Goal: Feedback & Contribution: Contribute content

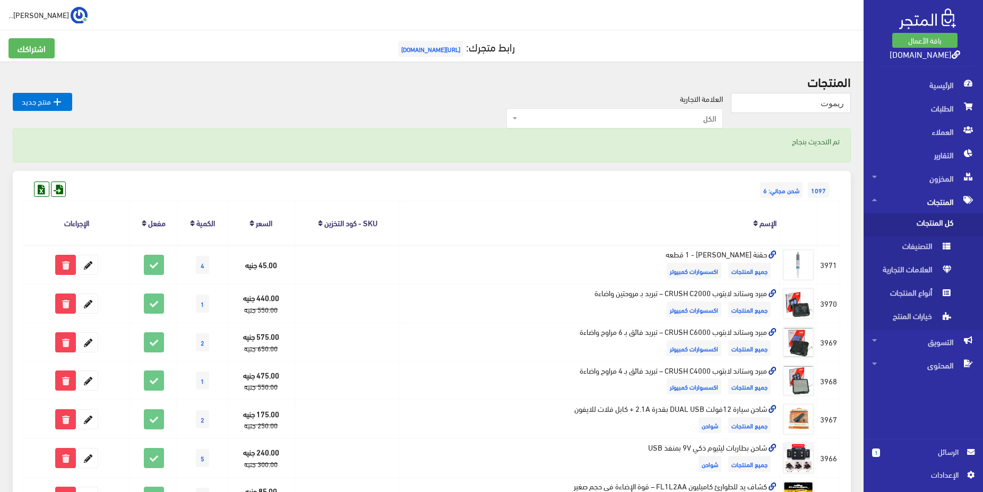
type input "ريموت"
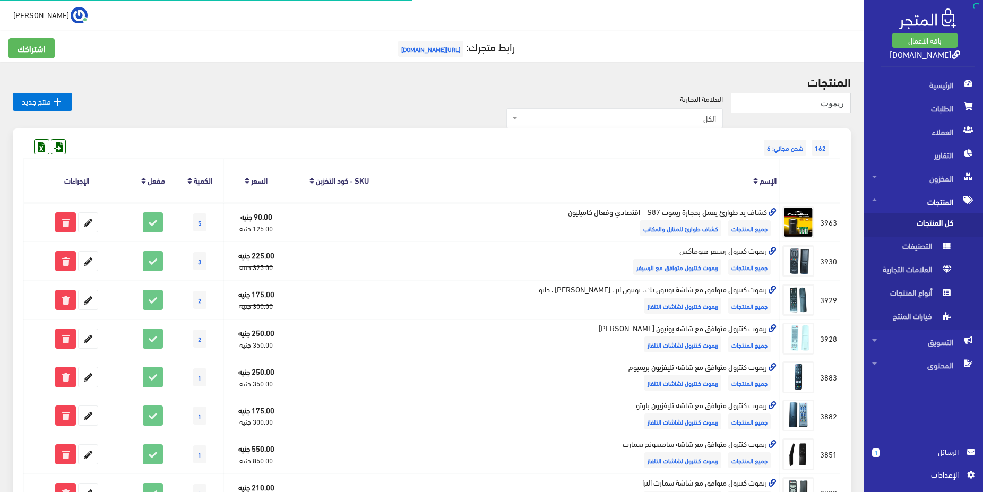
scroll to position [596, 0]
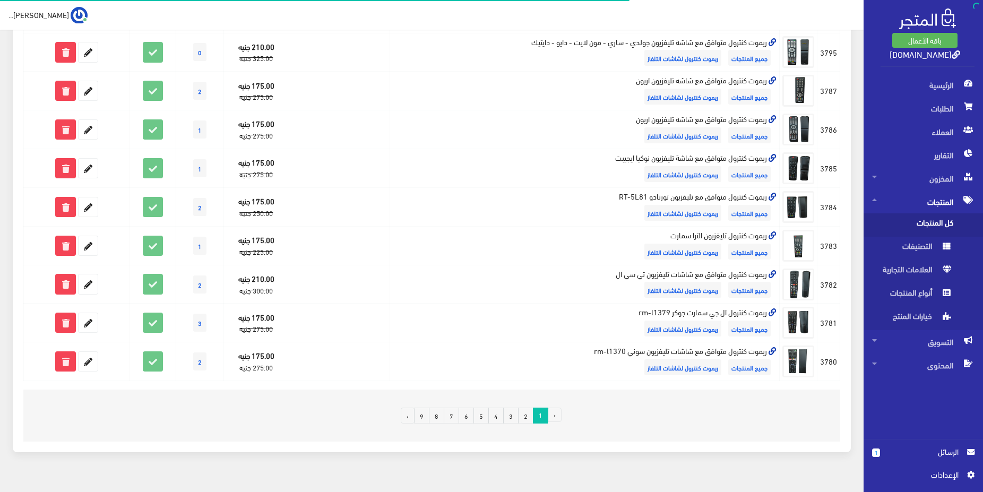
click at [528, 417] on link "2" at bounding box center [525, 416] width 15 height 16
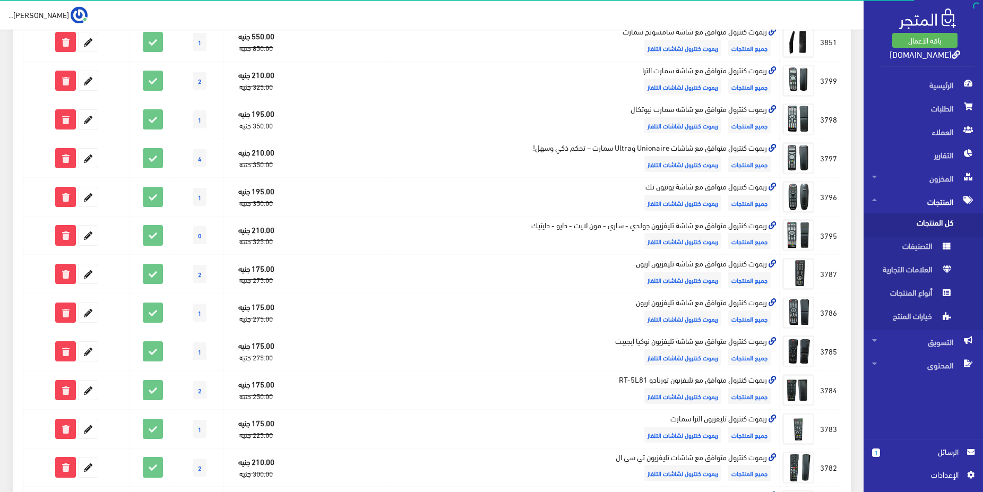
scroll to position [379, 0]
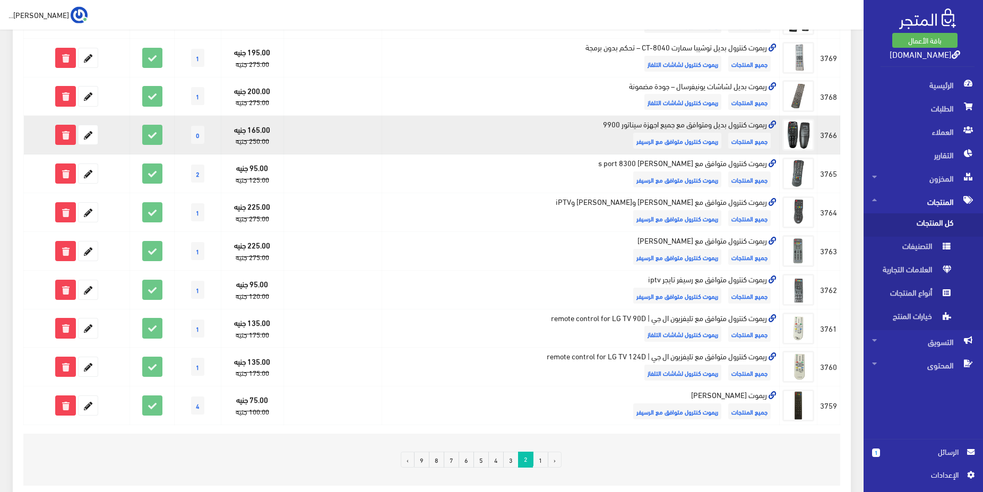
scroll to position [596, 0]
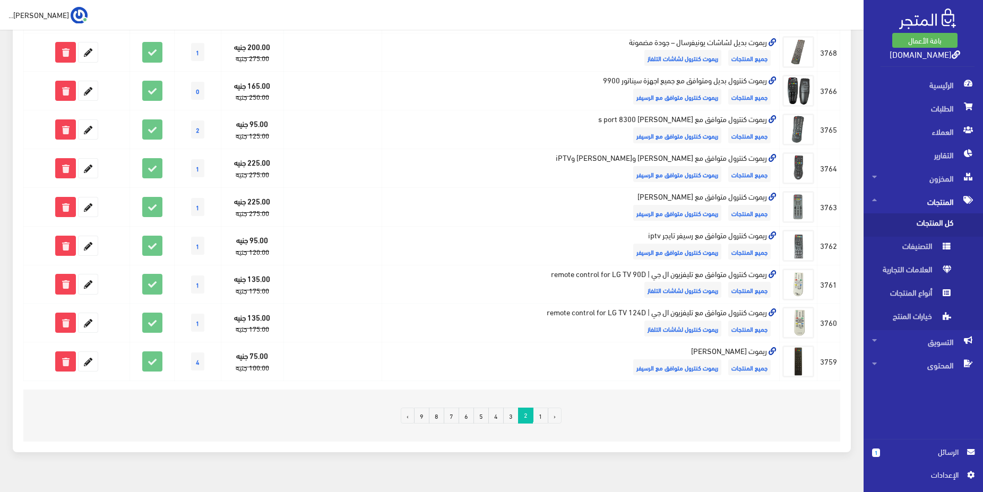
click at [510, 419] on link "3" at bounding box center [510, 416] width 15 height 16
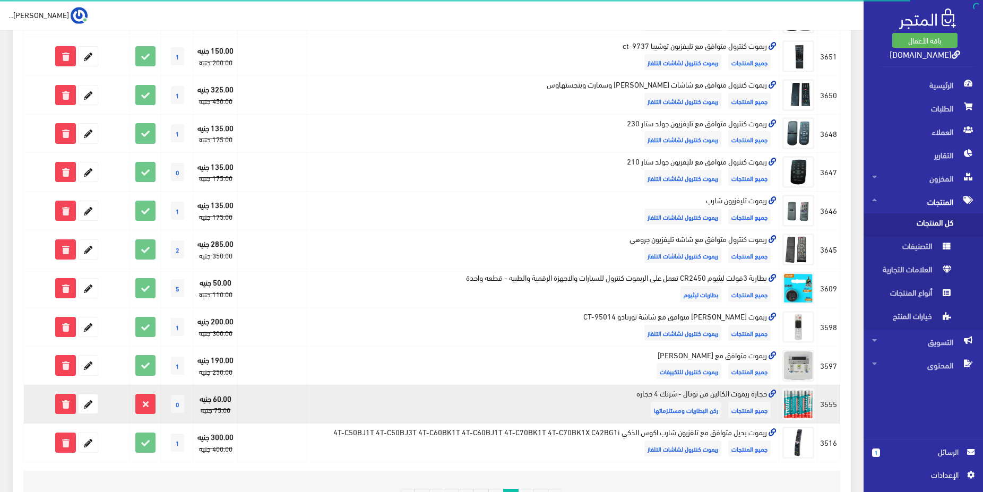
scroll to position [542, 0]
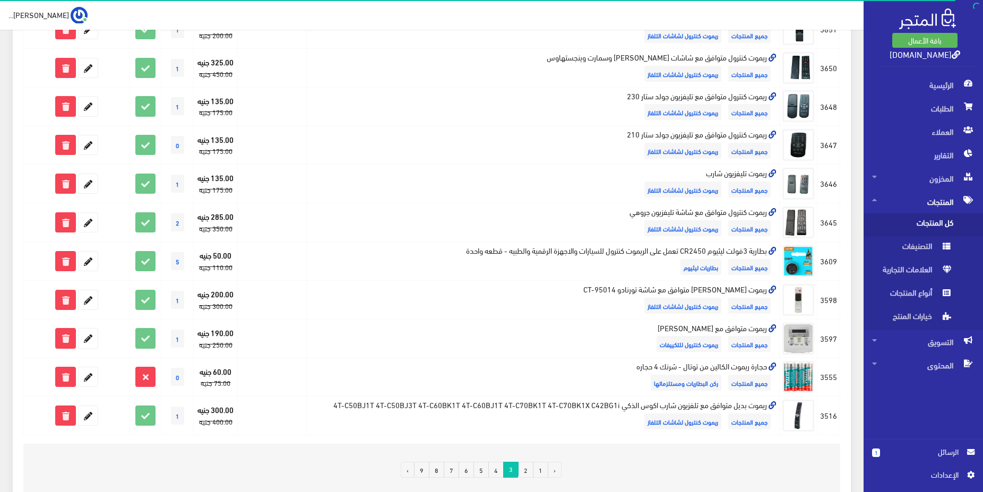
click at [495, 468] on link "4" at bounding box center [495, 470] width 15 height 16
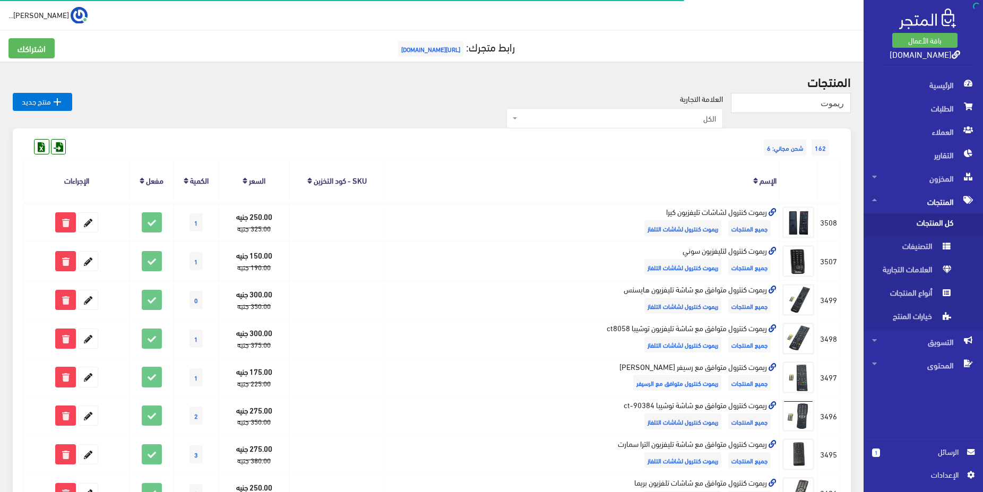
scroll to position [542, 0]
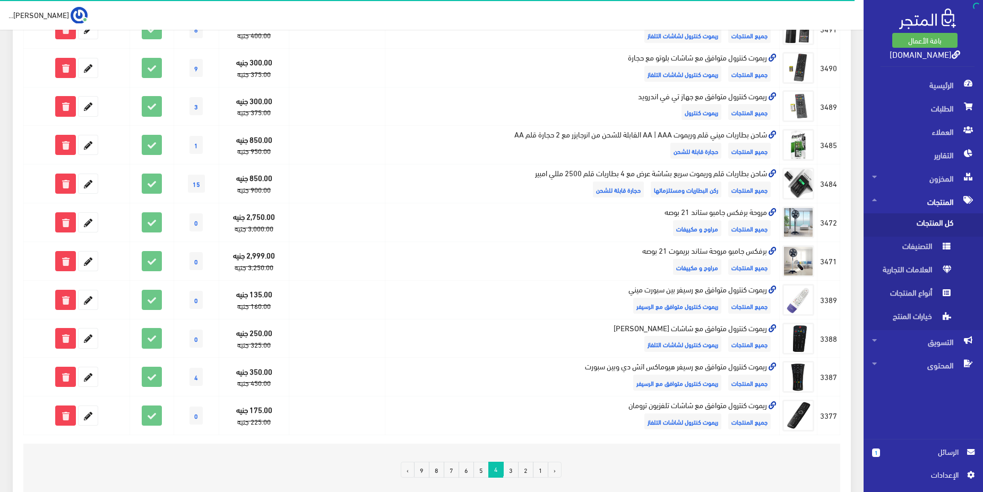
click at [480, 469] on link "5" at bounding box center [481, 470] width 15 height 16
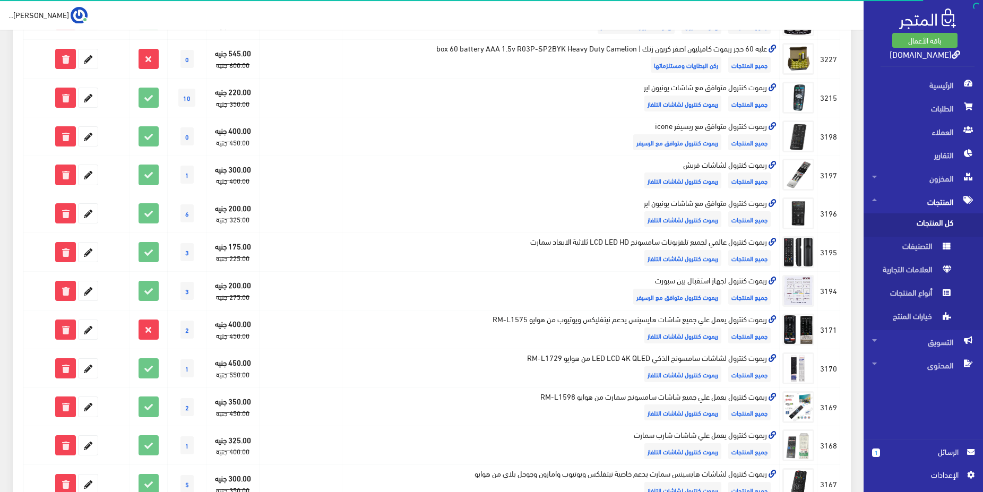
scroll to position [542, 0]
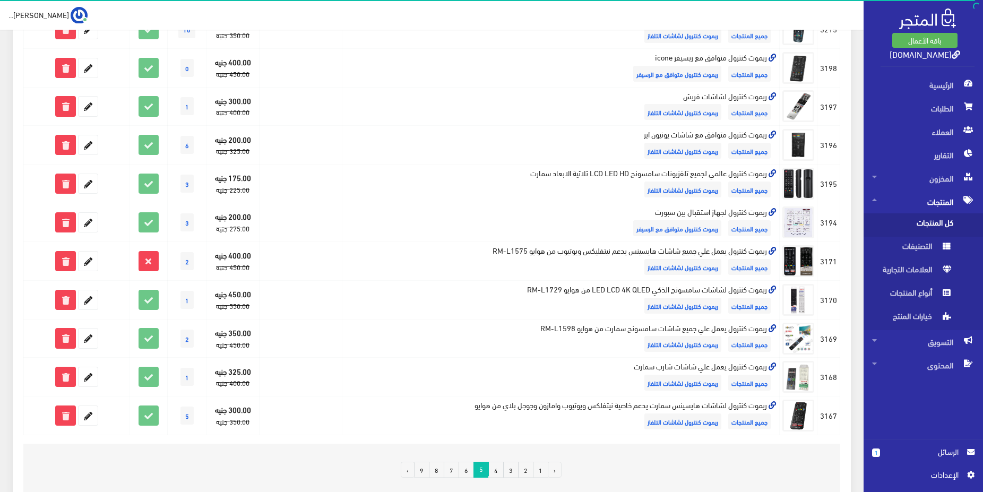
click at [469, 473] on link "6" at bounding box center [466, 470] width 15 height 16
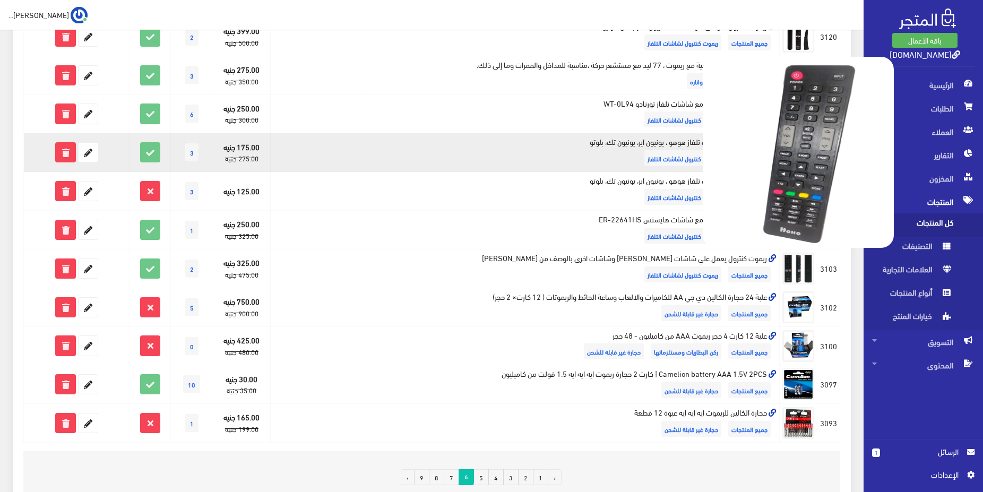
scroll to position [542, 0]
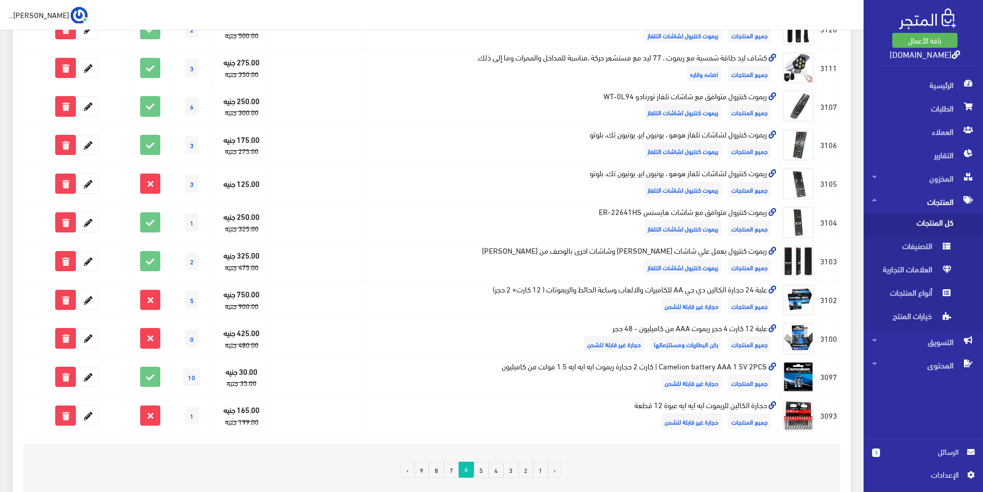
click at [454, 474] on link "7" at bounding box center [451, 470] width 15 height 16
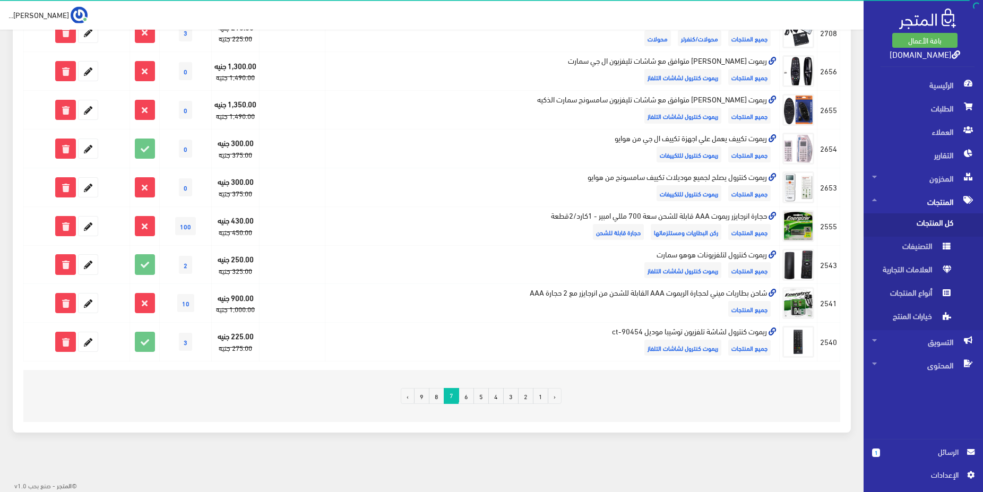
scroll to position [658, 0]
click at [436, 397] on link "8" at bounding box center [436, 396] width 15 height 16
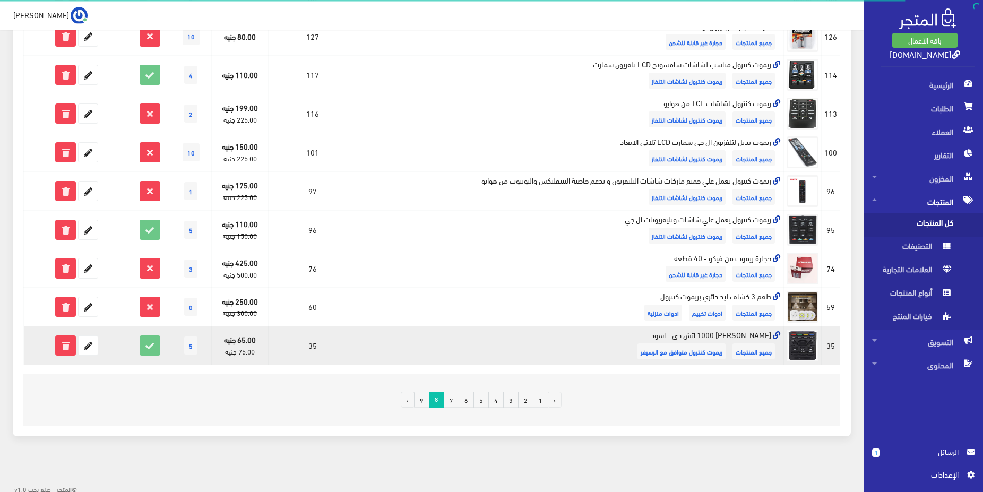
scroll to position [615, 0]
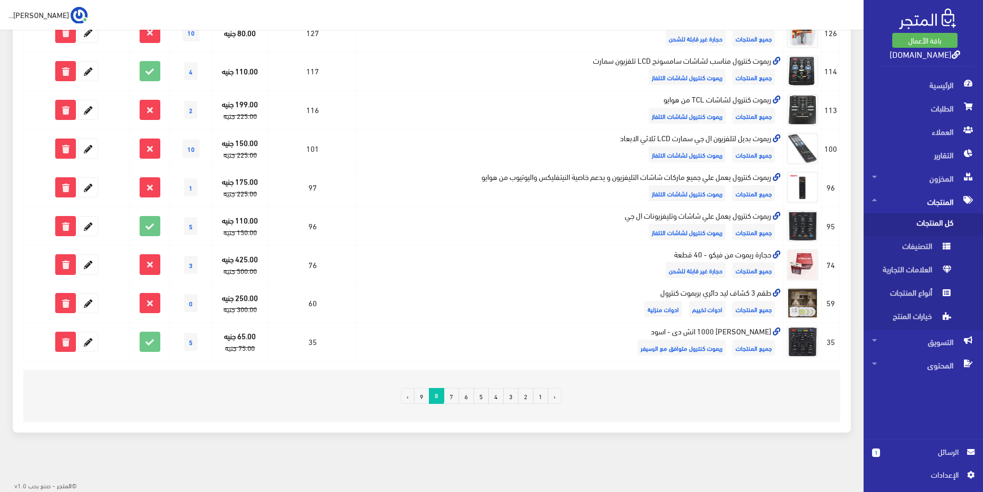
click at [426, 397] on link "9" at bounding box center [421, 396] width 15 height 16
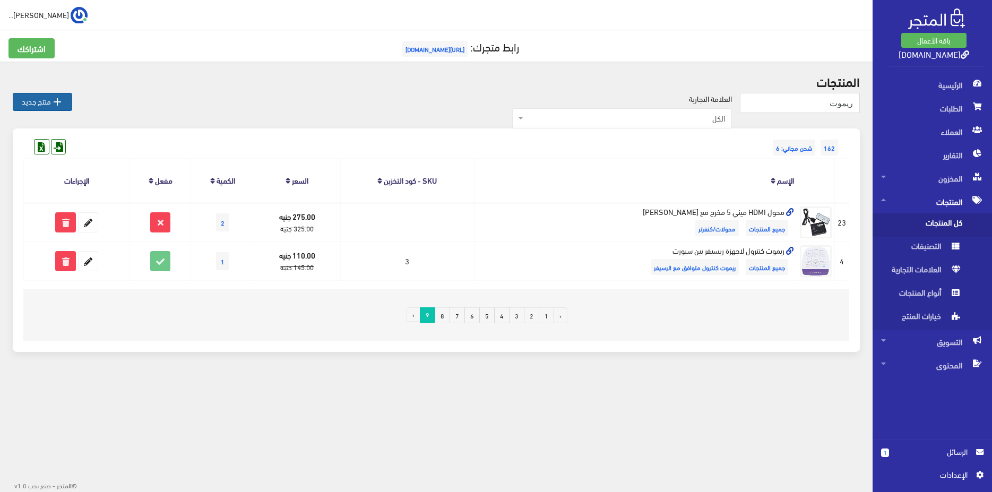
click at [18, 100] on link " منتج جديد" at bounding box center [42, 102] width 59 height 18
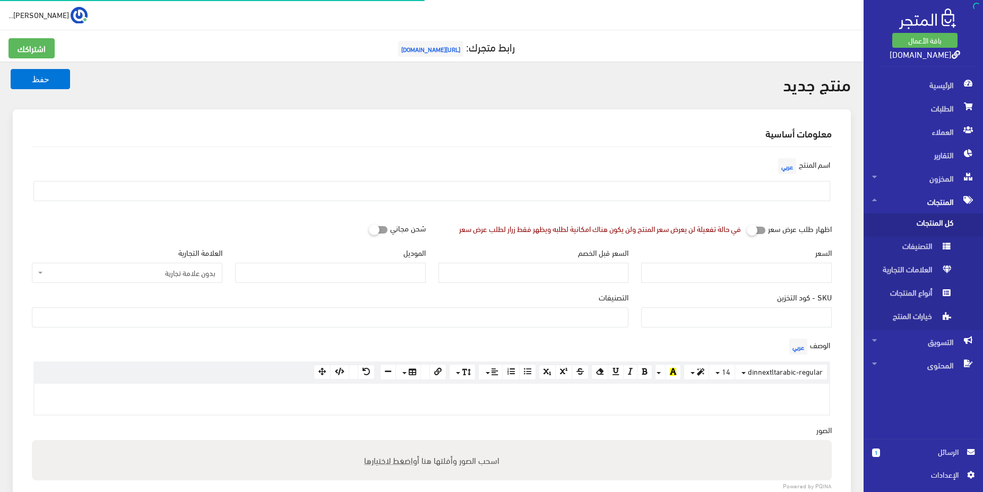
select select
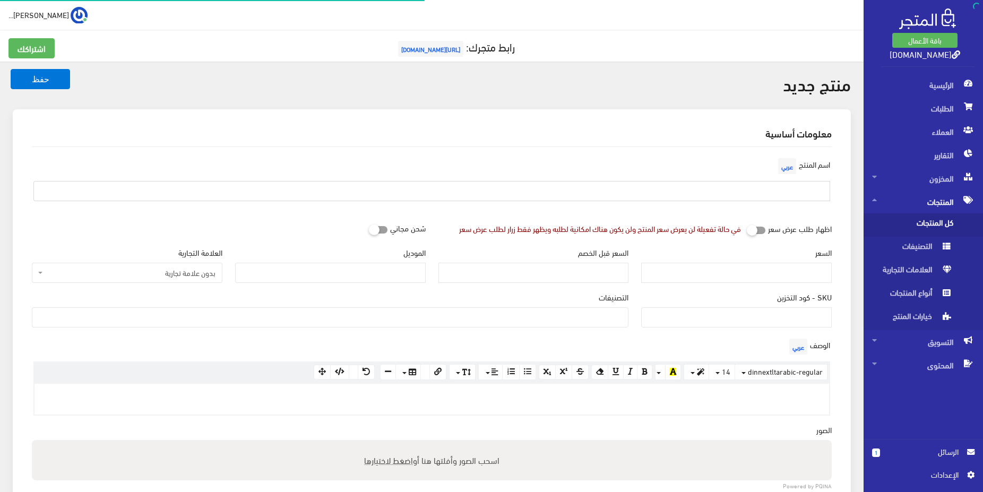
click at [747, 191] on input "text" at bounding box center [431, 191] width 797 height 20
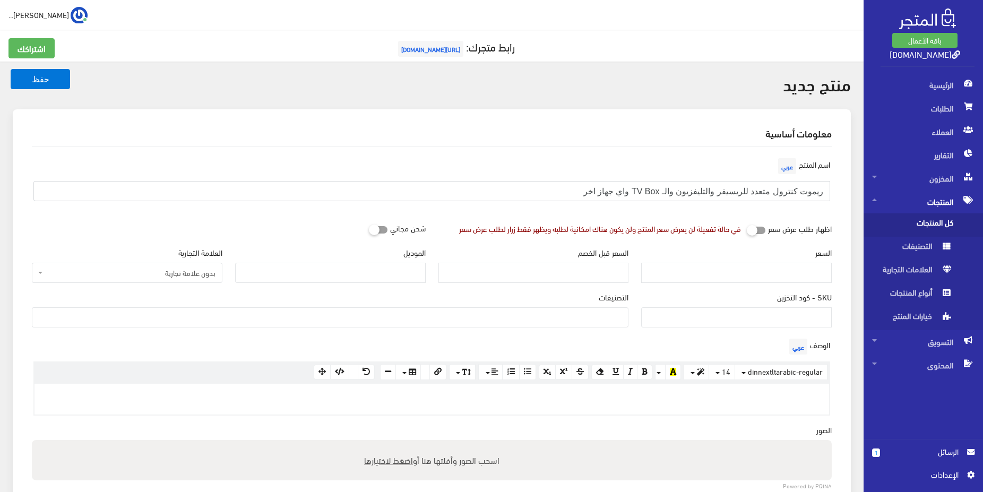
type input "ريموت كنترول متعدد للريسيفر والتليفزيون والـ TV Box واي جهاز اخر"
click at [808, 276] on input "السعر" at bounding box center [736, 273] width 191 height 20
type input "190"
click at [591, 317] on ul at bounding box center [330, 316] width 596 height 17
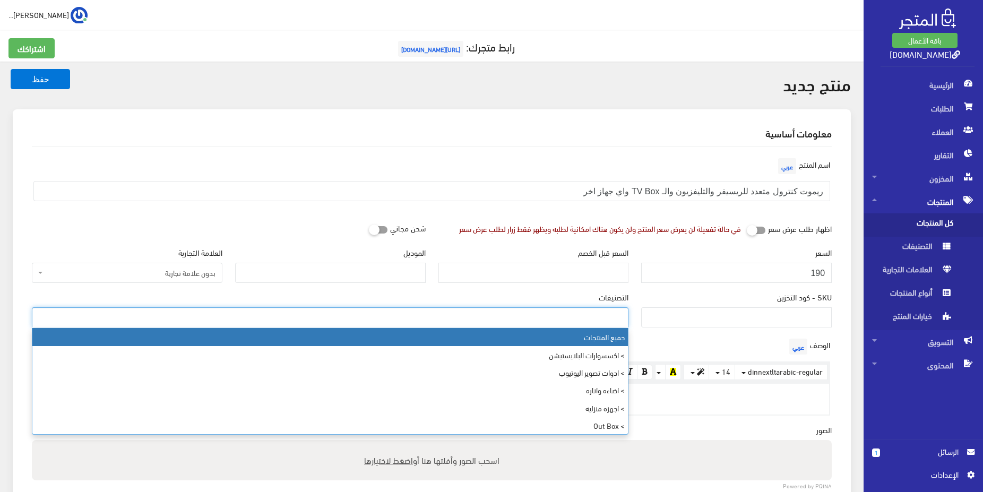
select select "1"
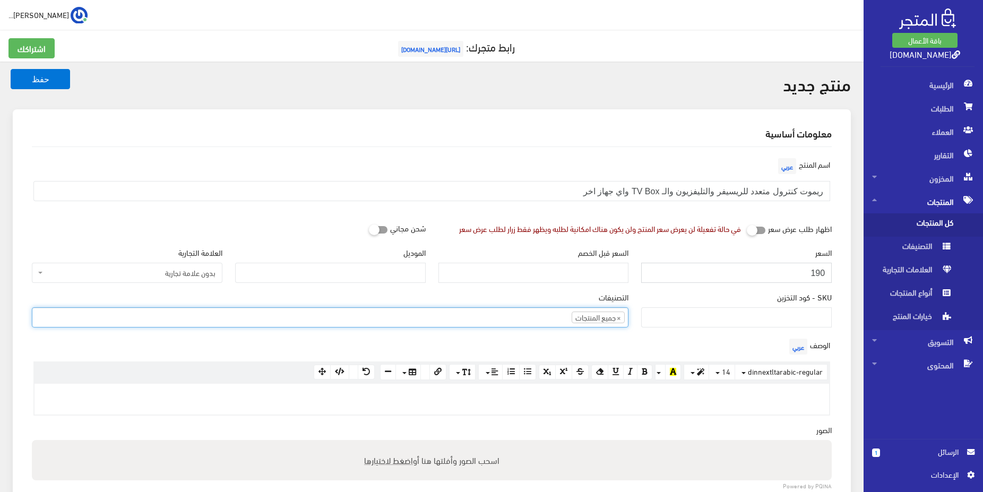
click at [814, 270] on input "190" at bounding box center [736, 273] width 191 height 20
click at [817, 273] on input "190" at bounding box center [736, 273] width 191 height 20
type input "175"
click at [396, 271] on input "الموديل" at bounding box center [330, 273] width 191 height 20
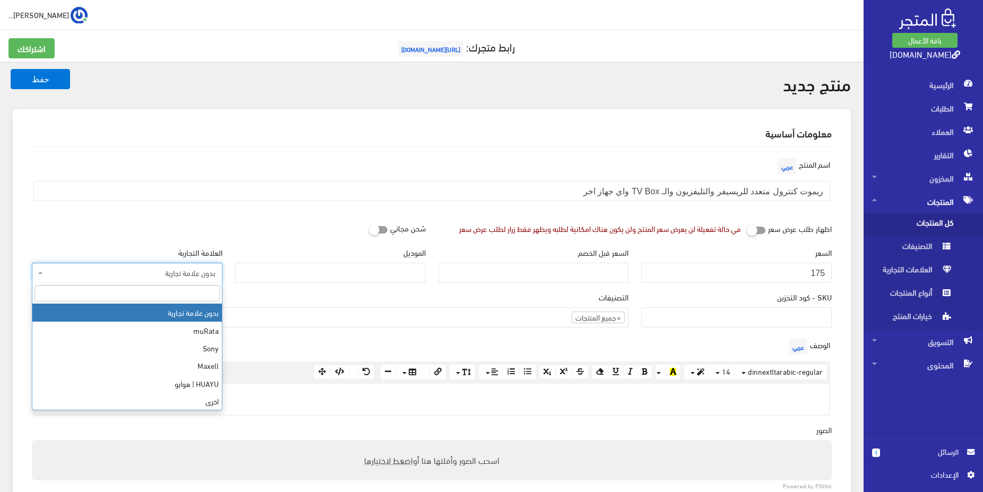
click at [176, 278] on span "بدون علامة تجارية" at bounding box center [130, 273] width 170 height 11
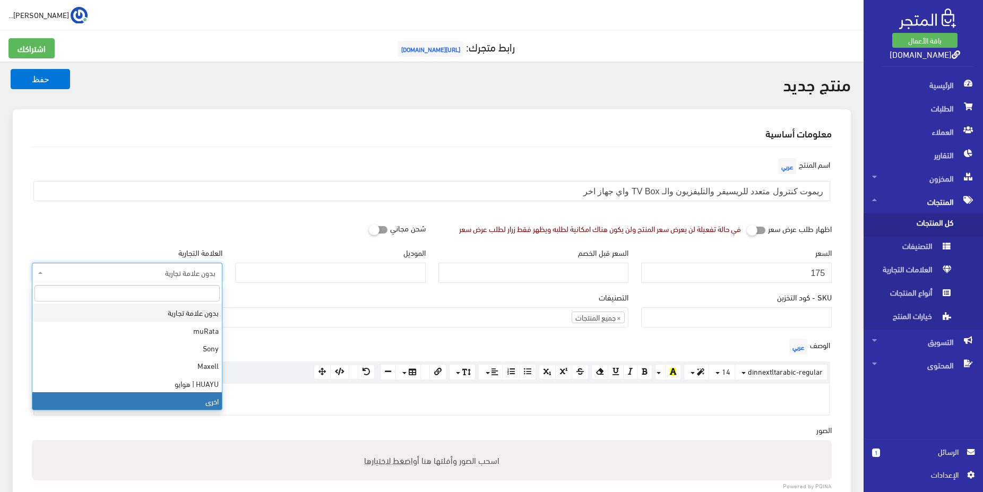
drag, startPoint x: 205, startPoint y: 401, endPoint x: 209, endPoint y: 396, distance: 6.1
select select "5"
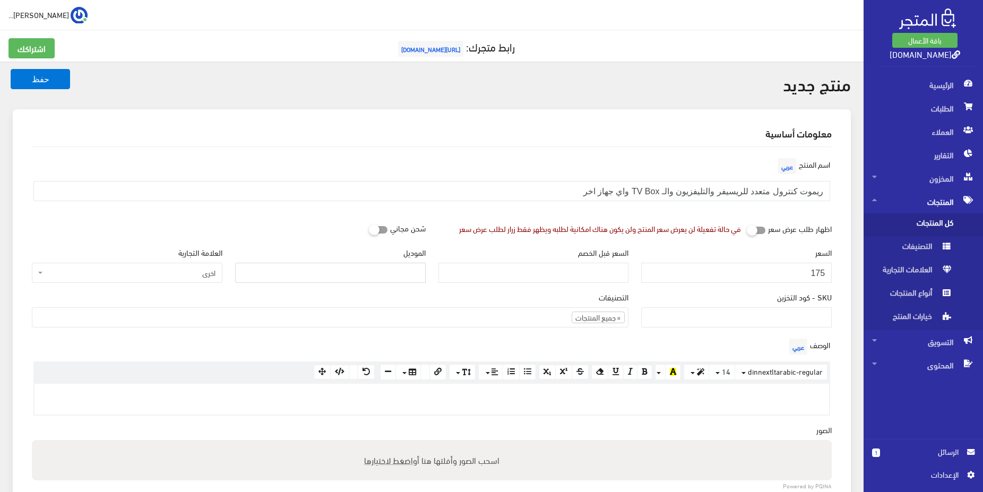
click at [367, 273] on input "الموديل" at bounding box center [330, 273] width 191 height 20
type input "متعدد"
click at [482, 317] on ul "× جميع المنتجات" at bounding box center [330, 316] width 596 height 17
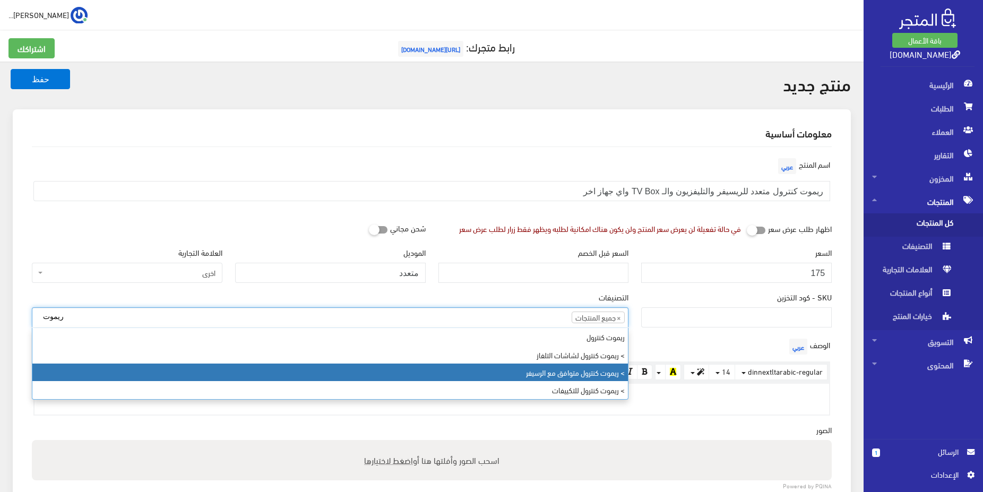
type input "ريموت"
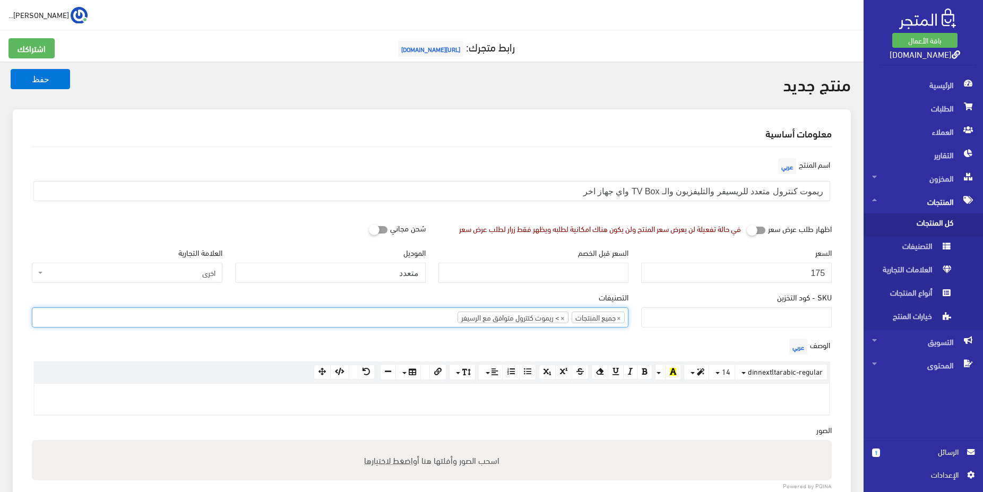
click at [402, 321] on ul "× جميع المنتجات × > ريموت كنترول متوافق مع الرسيفر" at bounding box center [330, 316] width 596 height 17
click at [759, 336] on div "SKU - كود التخزين" at bounding box center [736, 313] width 203 height 45
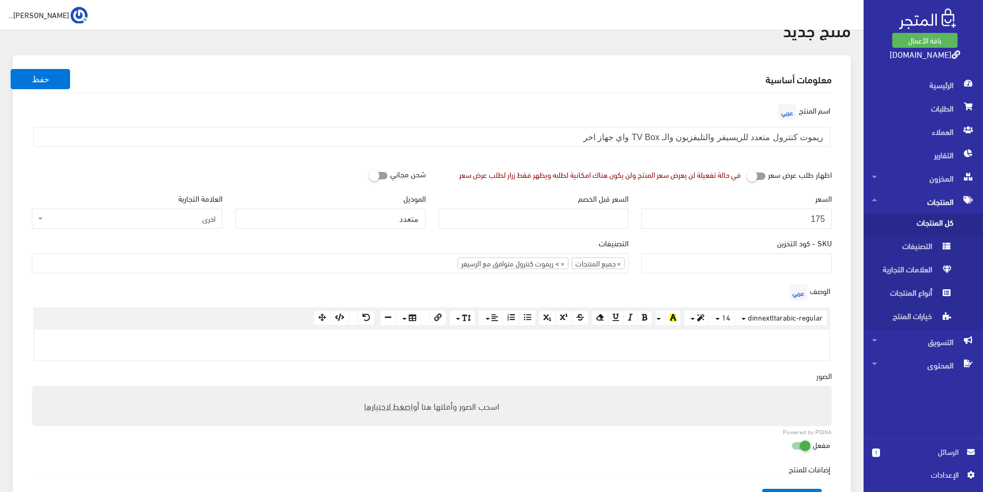
click at [392, 408] on span "اضغط لاختيارها" at bounding box center [388, 405] width 49 height 15
click at [392, 389] on input "اسحب الصور وأفلتها هنا أو اضغط لاختيارها" at bounding box center [432, 387] width 800 height 3
type input "C:\fakepath\191.jpg"
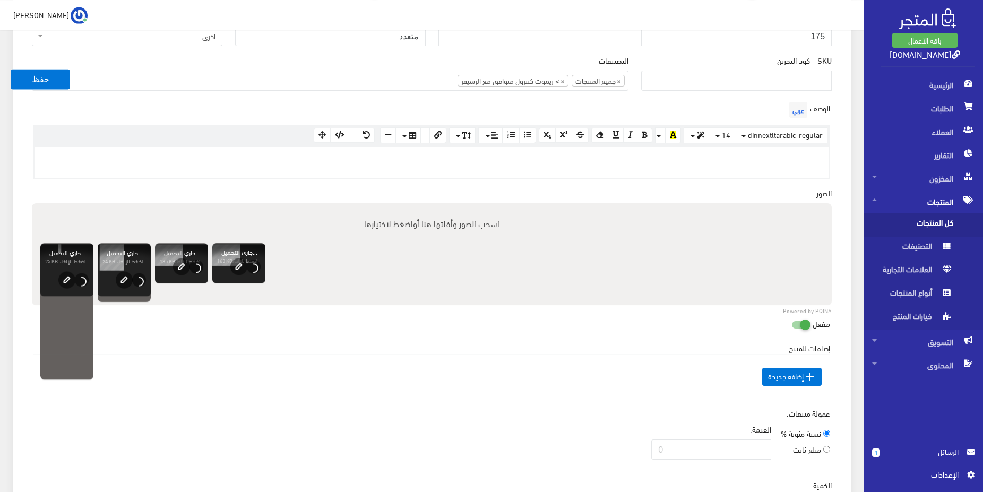
scroll to position [271, 0]
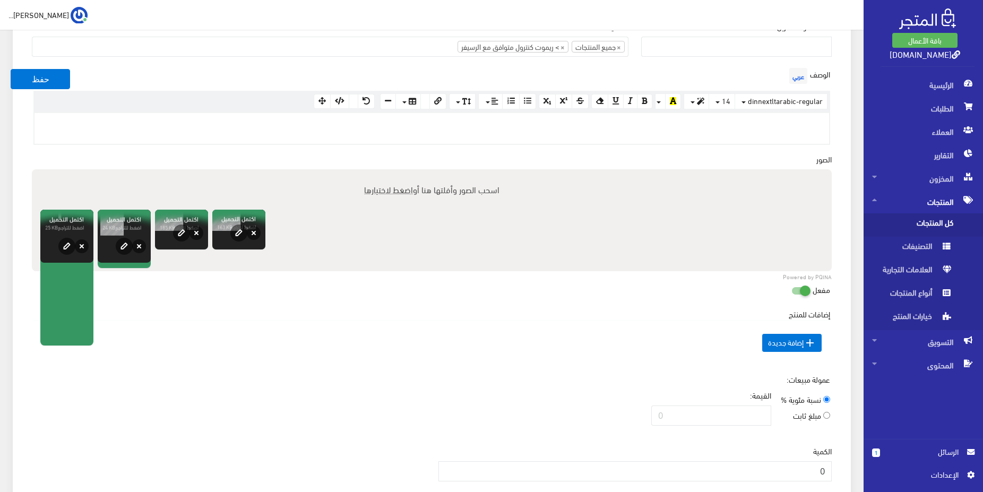
click at [729, 125] on p at bounding box center [432, 124] width 784 height 12
paste div
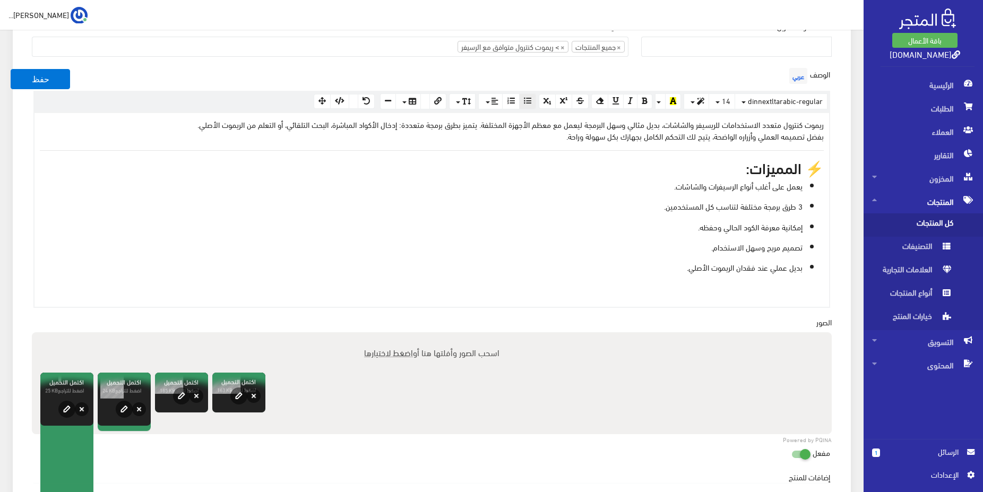
click at [677, 126] on p "ريموت كنترول متعدد الاستخدامات للريسيفر والشاشات، بديل مثالي وسهل البرمجة ليعمل…" at bounding box center [432, 129] width 784 height 23
click at [281, 126] on p "ريموت كنترول متعدد الاستخدامات للريسيفر والتليفزيونات ، بديل مثالي وسهل البرمجة…" at bounding box center [432, 129] width 784 height 23
drag, startPoint x: 153, startPoint y: 127, endPoint x: 230, endPoint y: 126, distance: 77.0
click at [230, 126] on p "ريموت كنترول متعدد الاستخدامات للريسيفر والتليفزيونات ، بديل مثالي وسهل البرمجة…" at bounding box center [432, 129] width 784 height 23
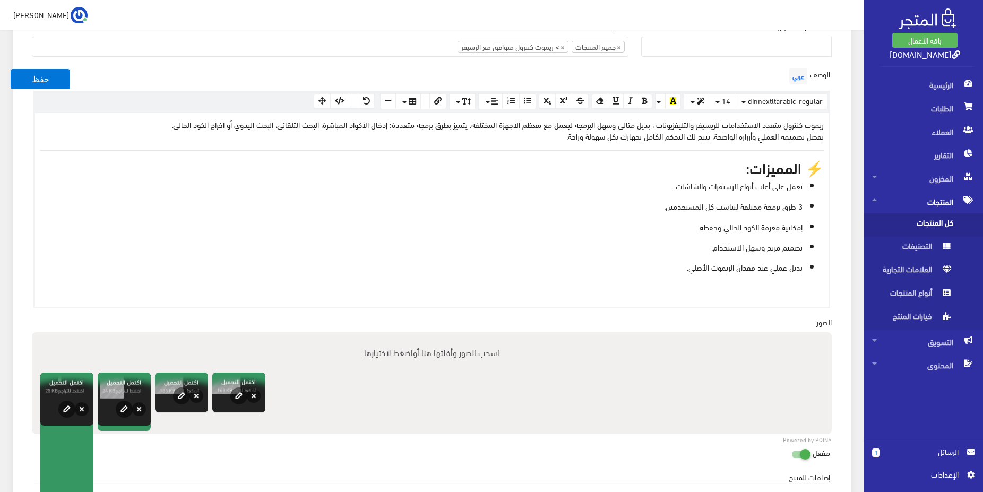
click at [222, 127] on p "ريموت كنترول متعدد الاستخدامات للريسيفر والتليفزيونات ، بديل مثالي وسهل البرمجة…" at bounding box center [432, 129] width 784 height 23
click at [694, 183] on p "يعمل على أغلب أنواع الرسيفرات والشاشات." at bounding box center [421, 186] width 763 height 12
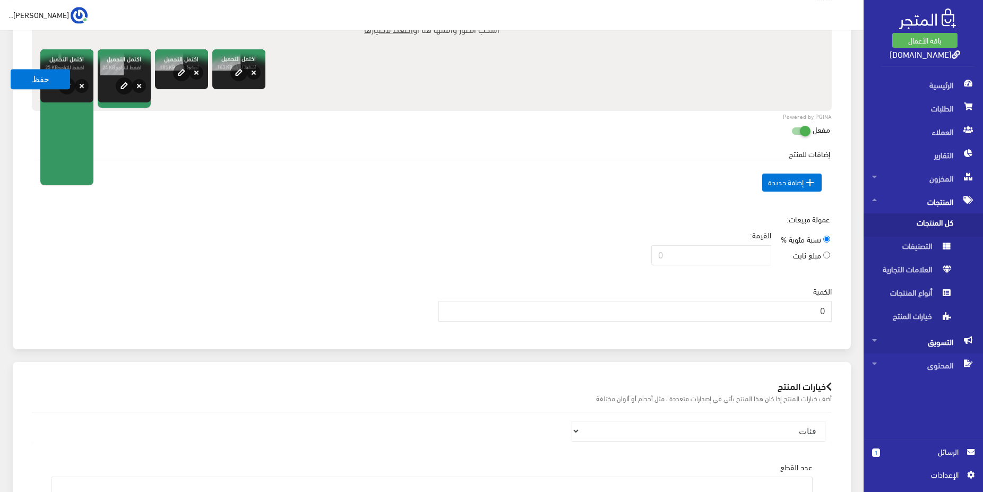
scroll to position [596, 0]
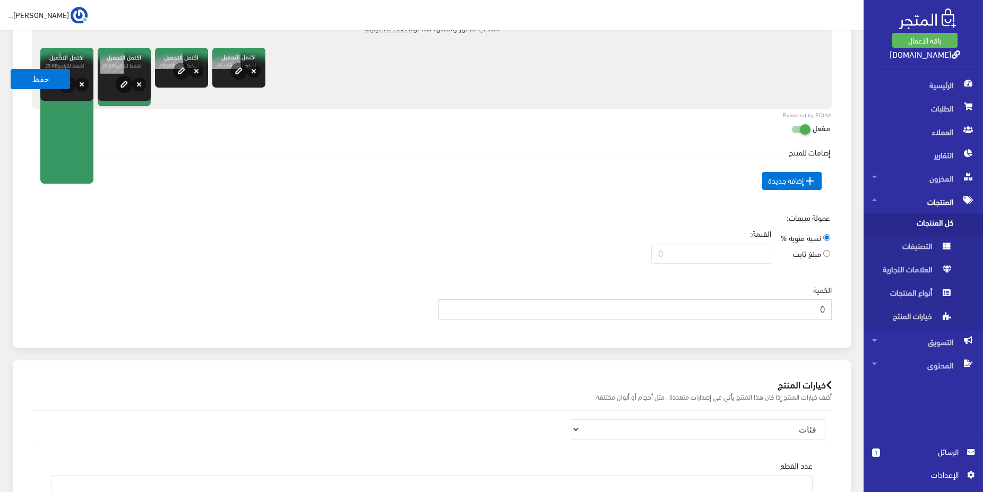
click at [811, 316] on input "0" at bounding box center [636, 309] width 394 height 20
type input "2"
click at [552, 193] on td " إضافة جديدة" at bounding box center [431, 180] width 797 height 45
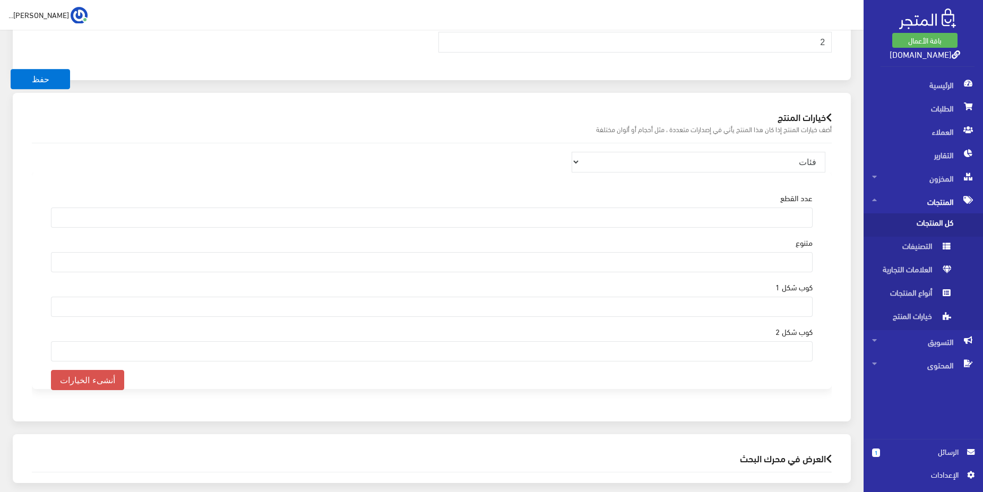
scroll to position [916, 0]
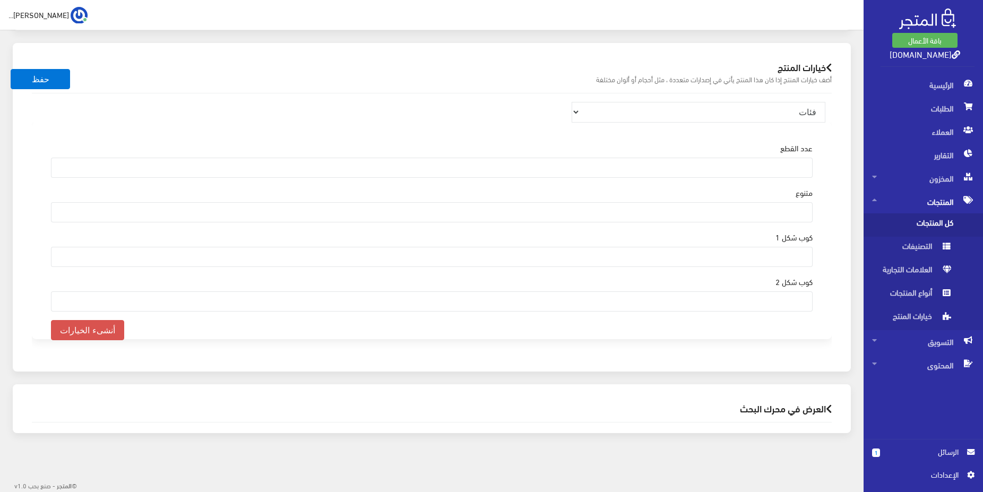
click at [792, 412] on h2 "العرض في محرك البحث" at bounding box center [432, 408] width 800 height 10
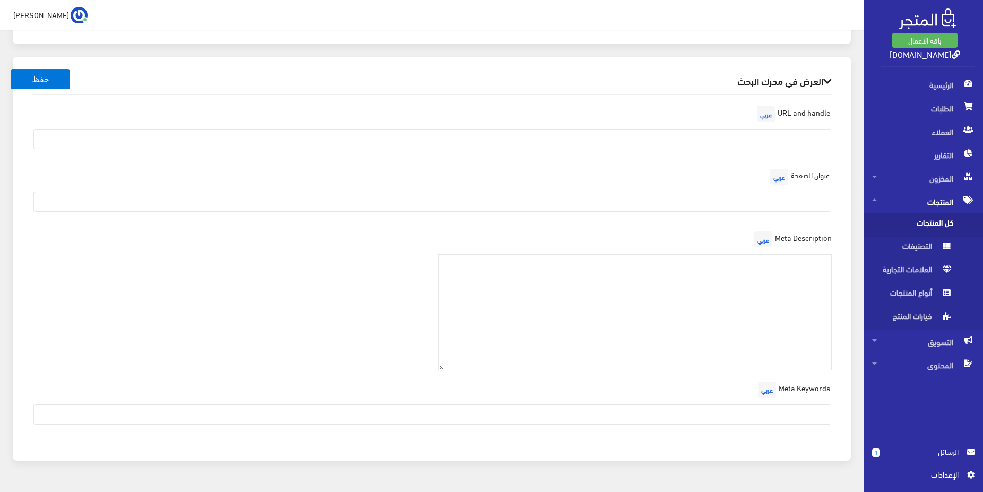
scroll to position [1241, 0]
click at [738, 269] on textarea at bounding box center [636, 312] width 394 height 116
paste textarea "ريموت متعدد, برمجة ريموت رسيفر, ريموت رسيفر متعدد, برمجة الريموت المتعدد, اكواد…"
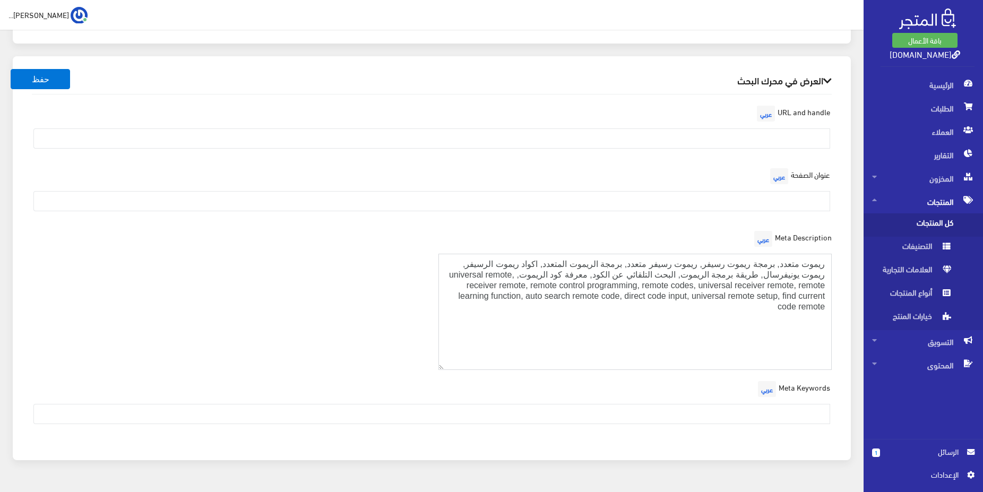
type textarea "ريموت متعدد, برمجة ريموت رسيفر, ريموت رسيفر متعدد, برمجة الريموت المتعدد, اكواد…"
click at [780, 416] on input "text" at bounding box center [431, 414] width 797 height 20
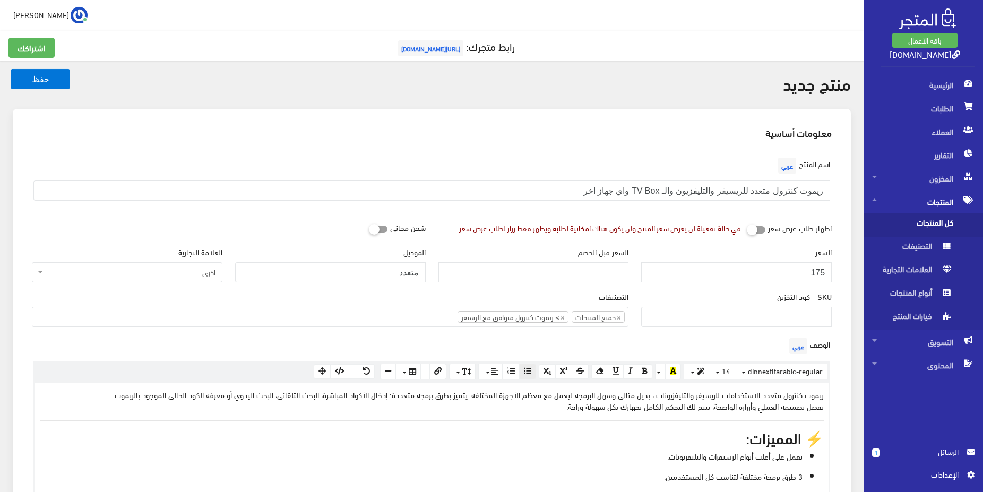
scroll to position [0, 0]
type input "ريموت متعدد"
click at [530, 269] on input "السعر قبل الخصم" at bounding box center [534, 273] width 191 height 20
type input "250"
click at [330, 220] on div "شحن مجاني" at bounding box center [228, 228] width 407 height 20
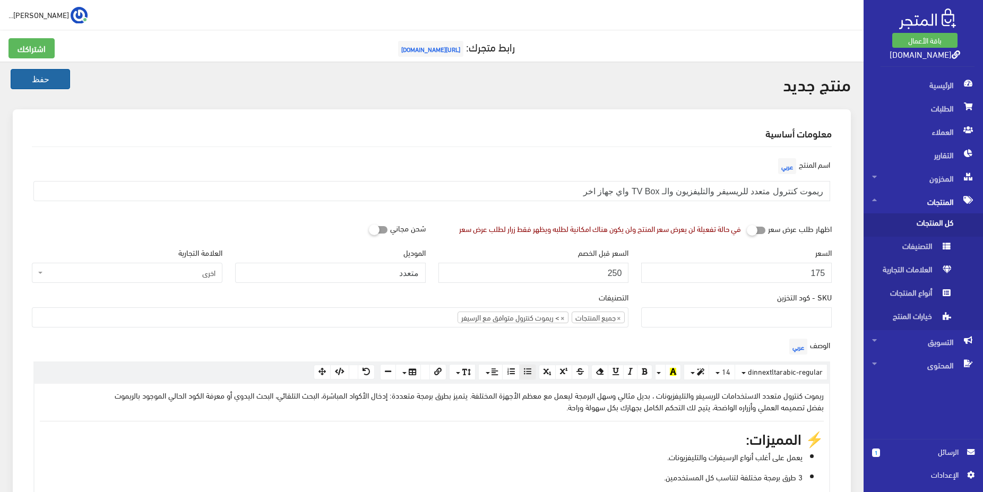
click at [13, 81] on button "حفظ" at bounding box center [40, 79] width 59 height 20
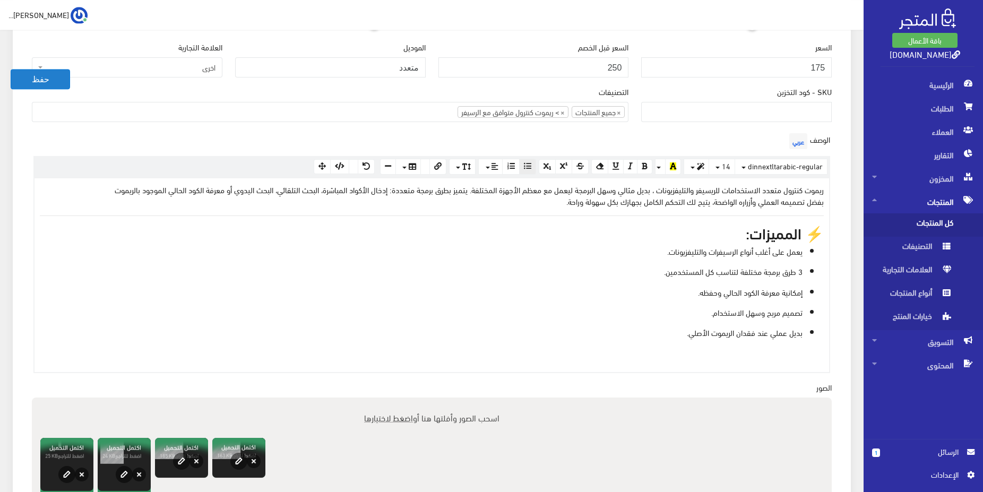
scroll to position [217, 0]
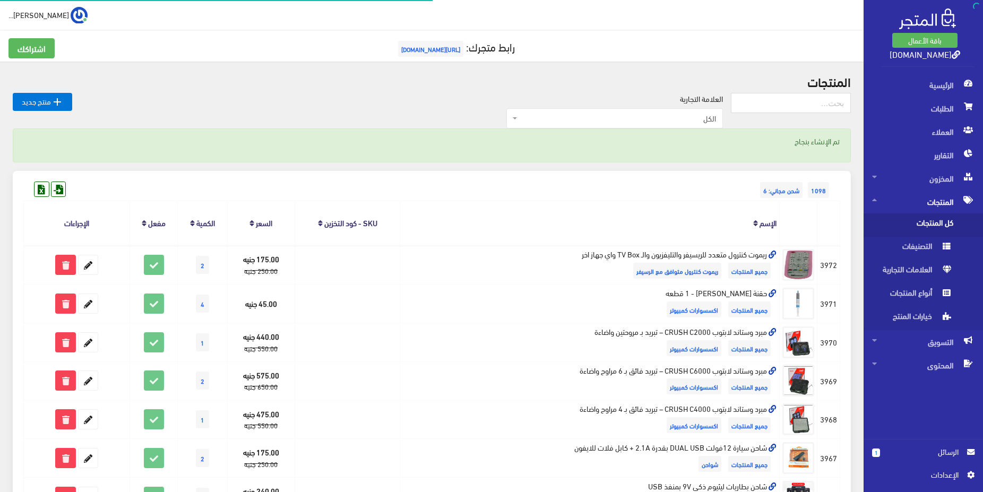
scroll to position [54, 0]
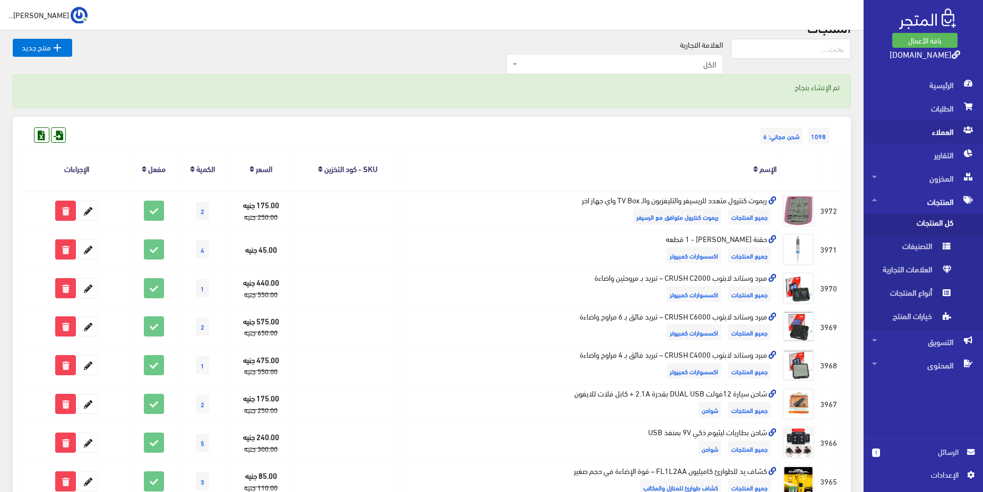
click at [939, 134] on span "العملاء" at bounding box center [923, 131] width 102 height 23
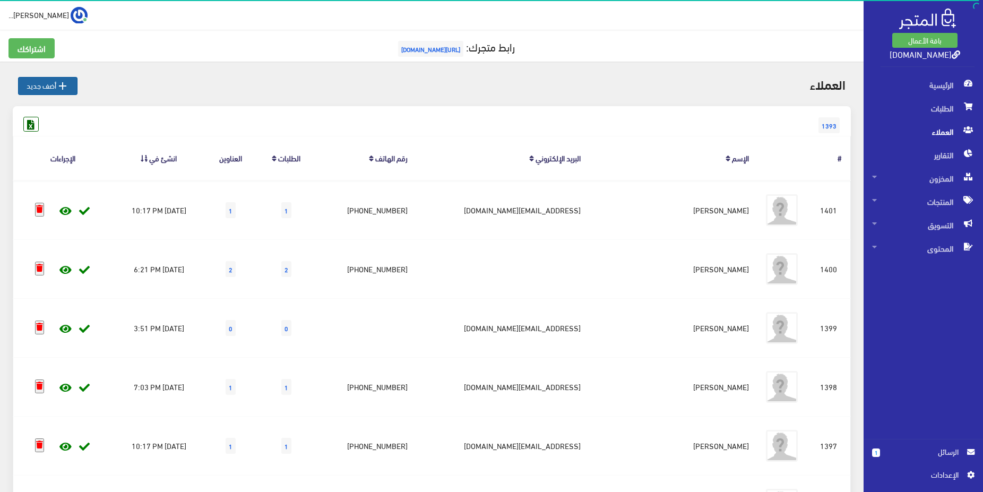
click at [38, 86] on link " أضف جديد" at bounding box center [47, 86] width 59 height 18
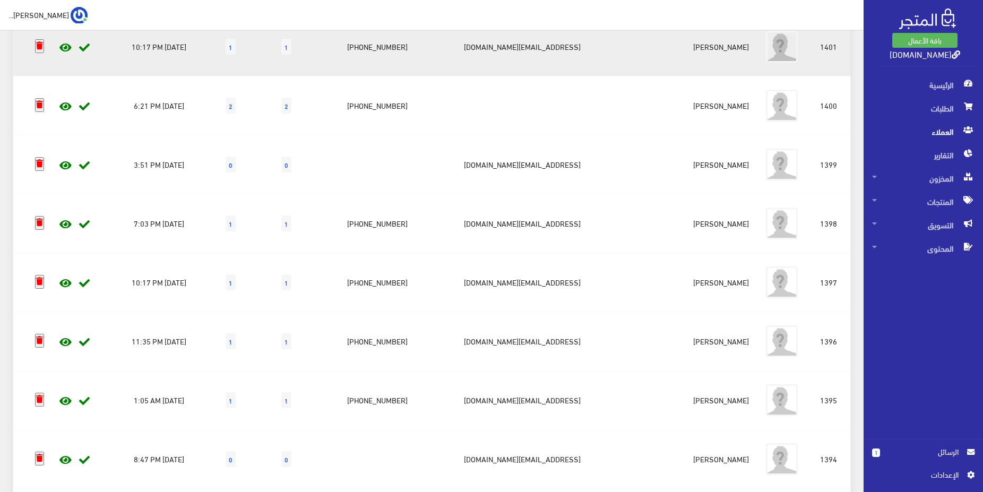
scroll to position [54, 0]
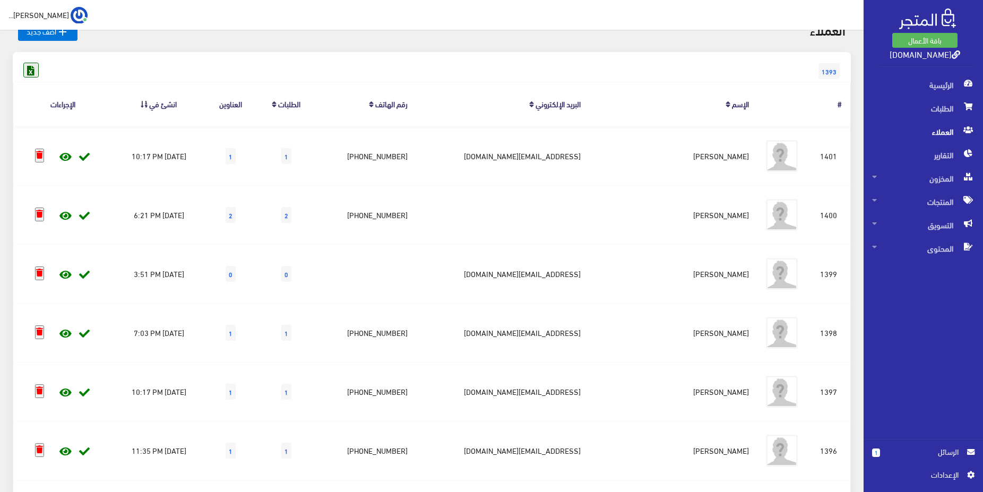
click at [31, 70] on icon at bounding box center [31, 70] width 14 height 14
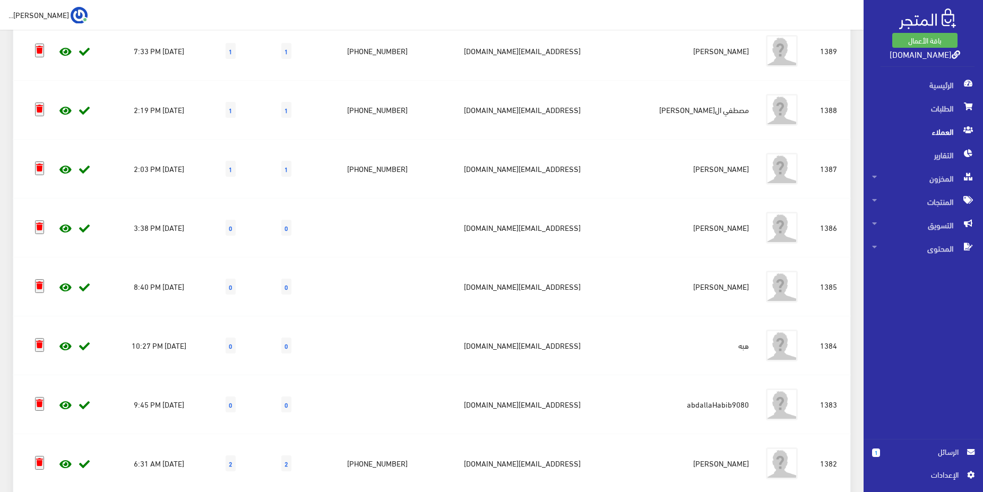
scroll to position [987, 0]
